Goal: Check status: Check status

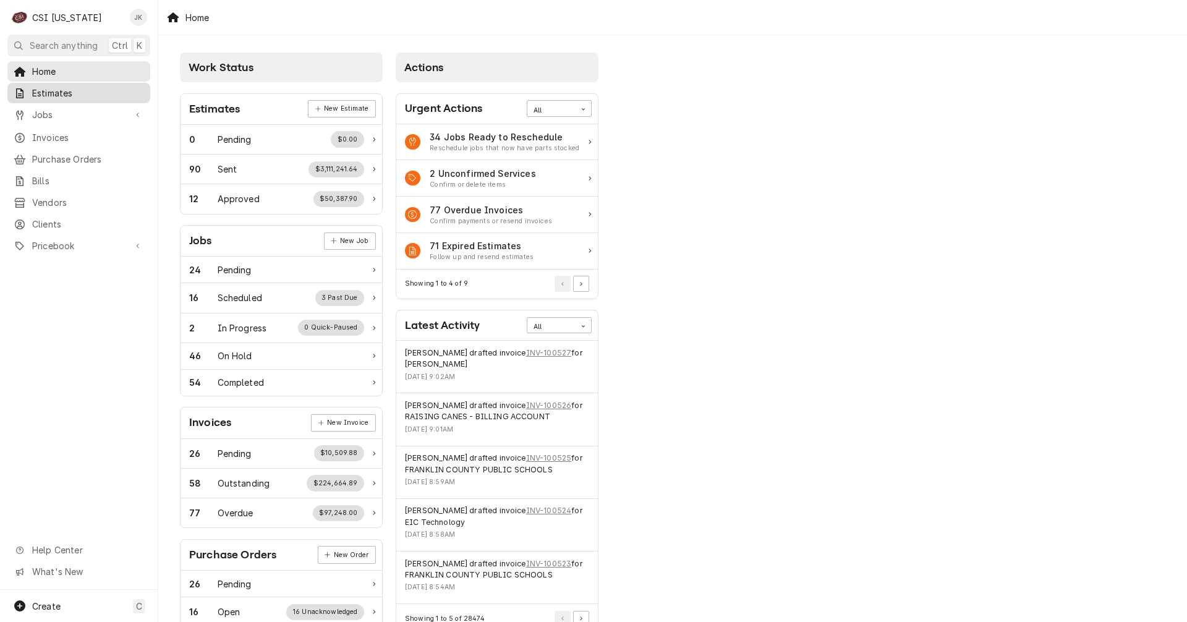
click at [37, 95] on span "Estimates" at bounding box center [88, 93] width 112 height 13
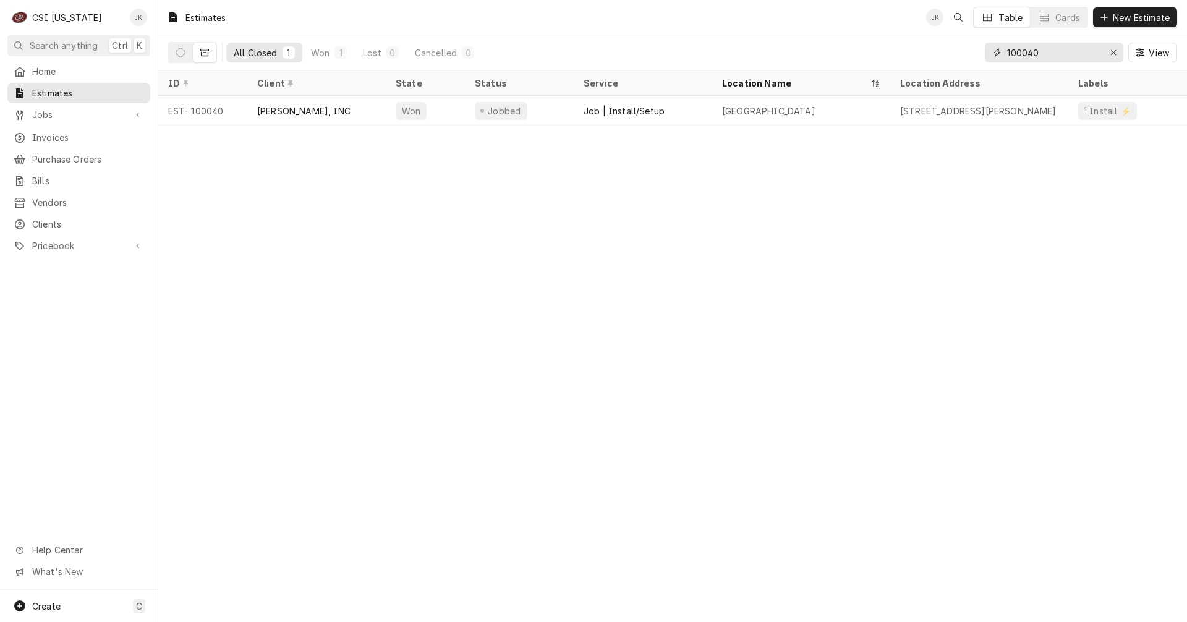
drag, startPoint x: 1062, startPoint y: 56, endPoint x: 932, endPoint y: 48, distance: 130.7
click at [932, 48] on div "All Closed 1 Won 1 Lost 0 Cancelled 0 100040 View" at bounding box center [672, 52] width 1009 height 35
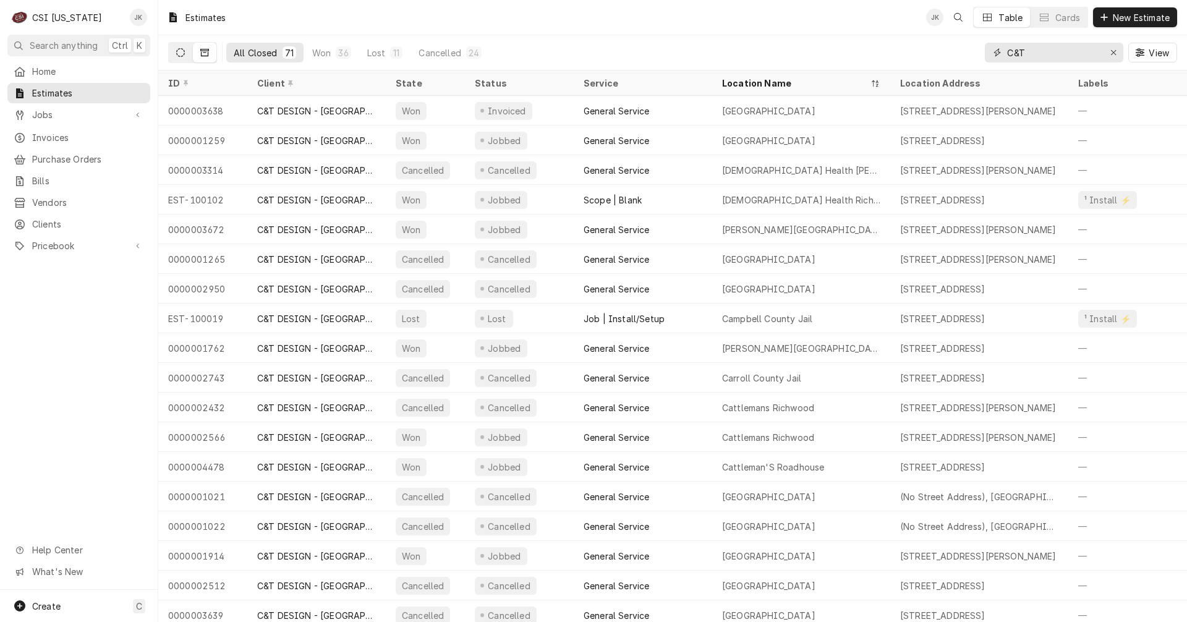
type input "C&T"
click at [179, 52] on icon "Dynamic Content Wrapper" at bounding box center [180, 52] width 9 height 9
